Goal: Task Accomplishment & Management: Manage account settings

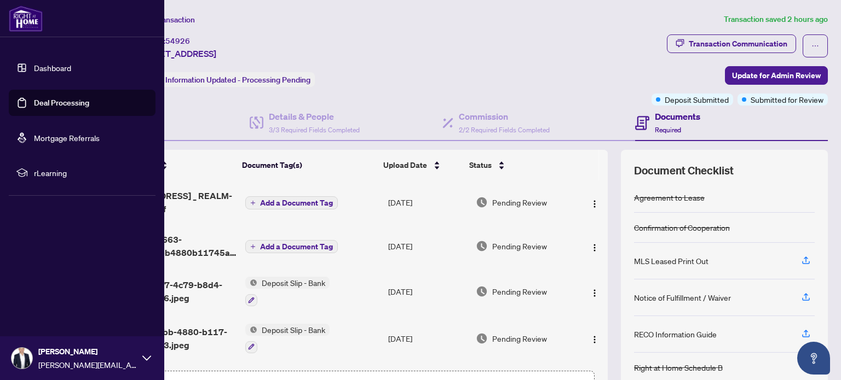
scroll to position [55, 0]
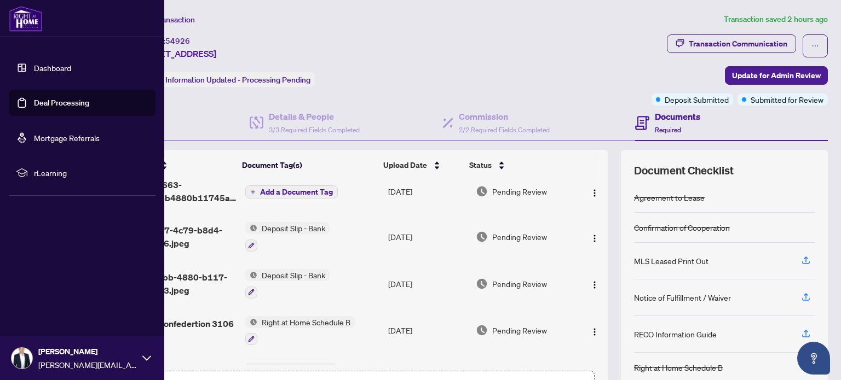
click at [43, 72] on link "Dashboard" at bounding box center [52, 68] width 37 height 10
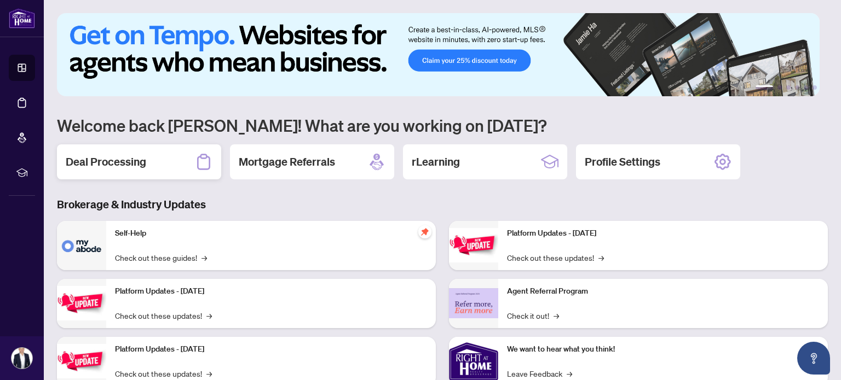
click at [171, 163] on div "Deal Processing" at bounding box center [139, 161] width 164 height 35
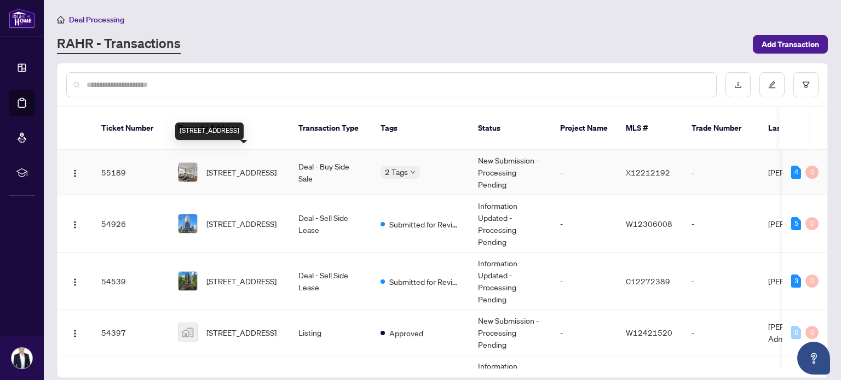
click at [240, 166] on span "[STREET_ADDRESS]" at bounding box center [241, 172] width 70 height 12
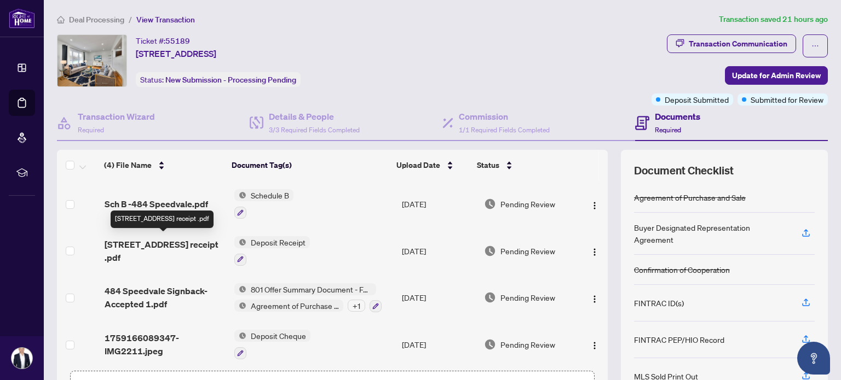
click at [175, 242] on span "[STREET_ADDRESS] receipt .pdf" at bounding box center [165, 251] width 120 height 26
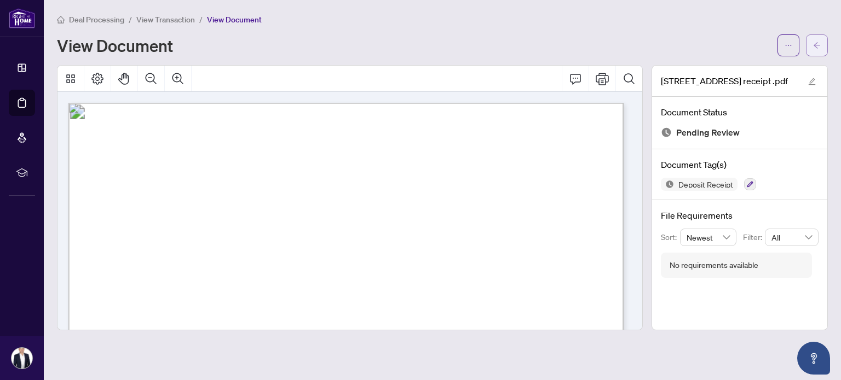
click at [818, 48] on icon "arrow-left" at bounding box center [817, 46] width 8 height 8
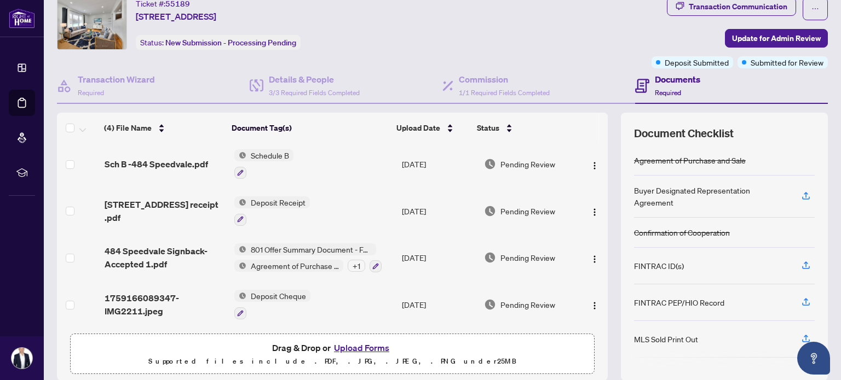
scroll to position [22, 0]
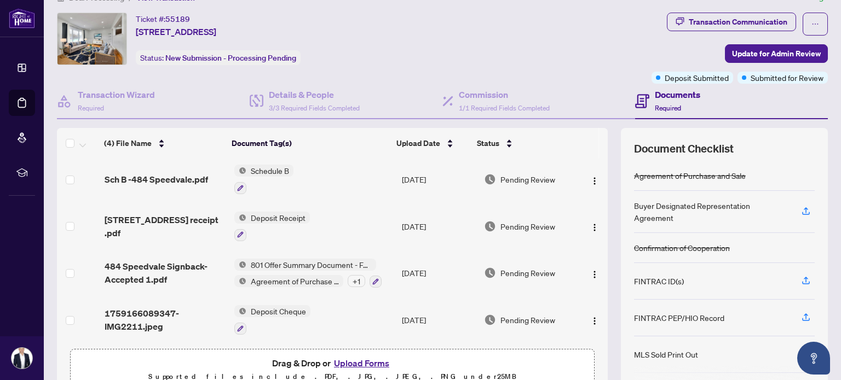
click at [366, 363] on button "Upload Forms" at bounding box center [362, 363] width 62 height 14
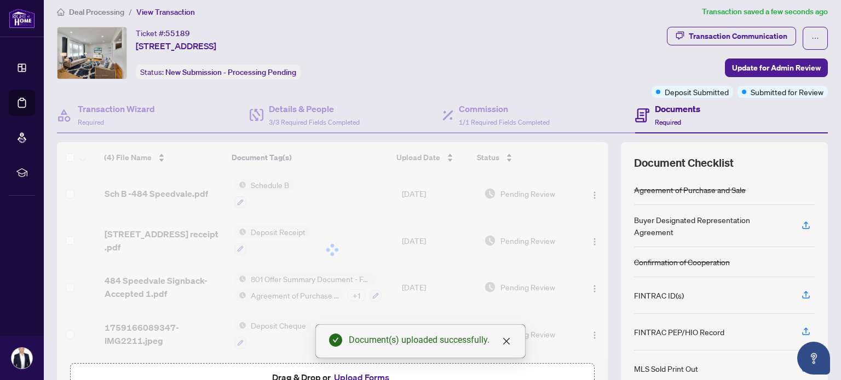
scroll to position [0, 0]
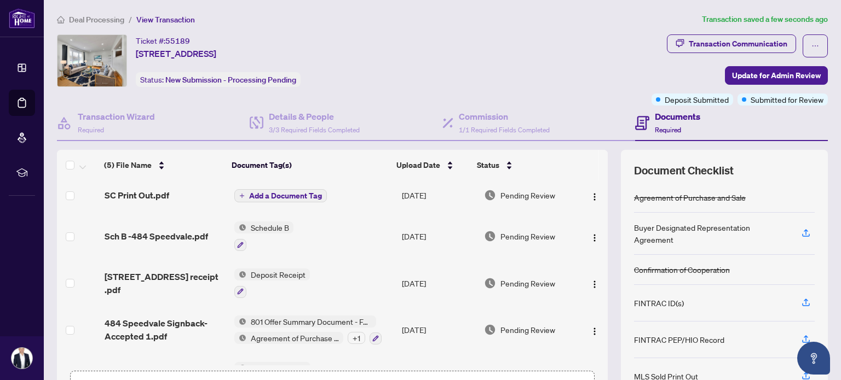
click at [286, 192] on span "Add a Document Tag" at bounding box center [285, 196] width 73 height 8
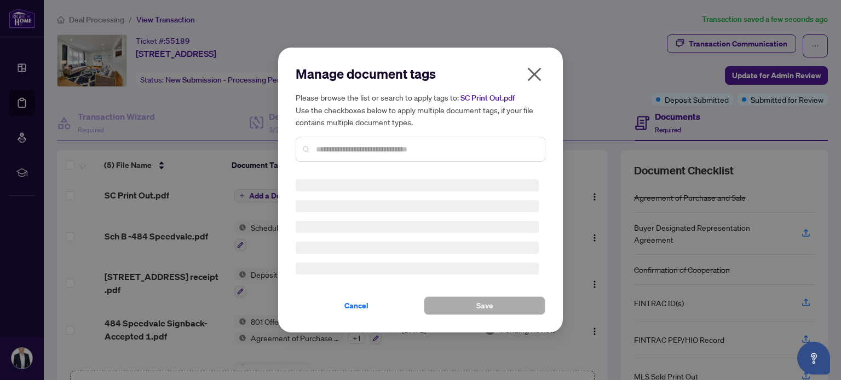
click at [338, 152] on input "text" at bounding box center [426, 149] width 220 height 12
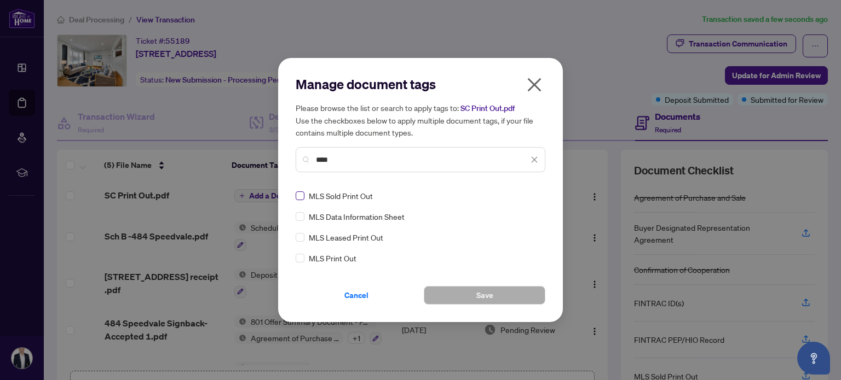
type input "***"
click at [300, 201] on label at bounding box center [300, 196] width 9 height 12
click at [482, 304] on div "Manage document tags Please browse the list or search to apply tags to: SC Prin…" at bounding box center [420, 190] width 285 height 264
click at [482, 299] on div "Manage document tags Please browse the list or search to apply tags to: SC Prin…" at bounding box center [420, 190] width 285 height 264
click at [482, 298] on span "Save" at bounding box center [484, 296] width 17 height 18
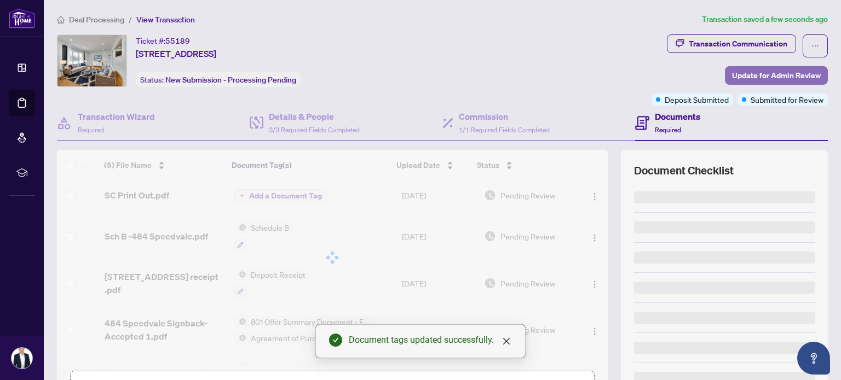
click at [777, 76] on span "Update for Admin Review" at bounding box center [776, 76] width 89 height 18
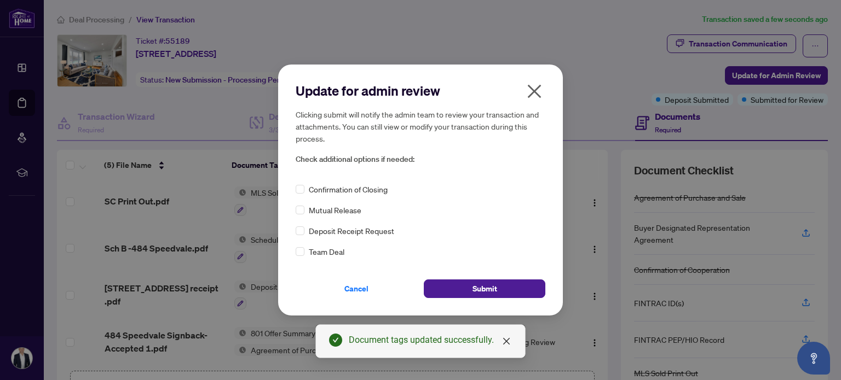
click at [540, 88] on icon "close" at bounding box center [534, 92] width 18 height 18
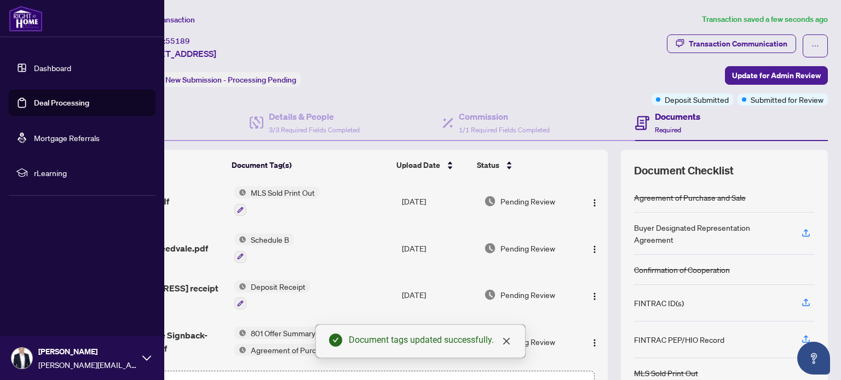
click at [51, 70] on link "Dashboard" at bounding box center [52, 68] width 37 height 10
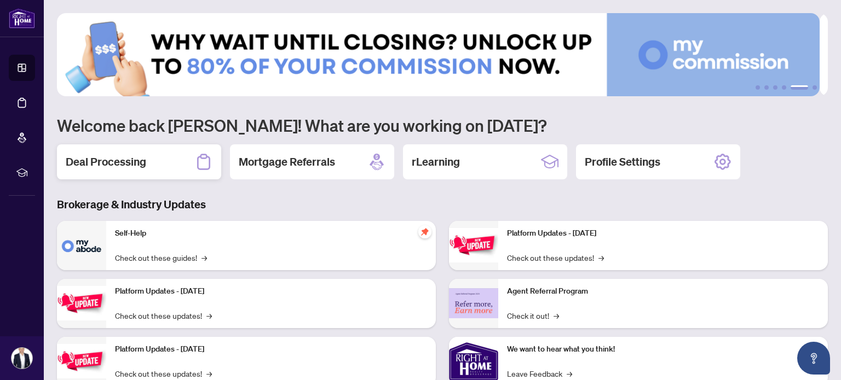
click at [134, 167] on h2 "Deal Processing" at bounding box center [106, 161] width 80 height 15
